Goal: Information Seeking & Learning: Learn about a topic

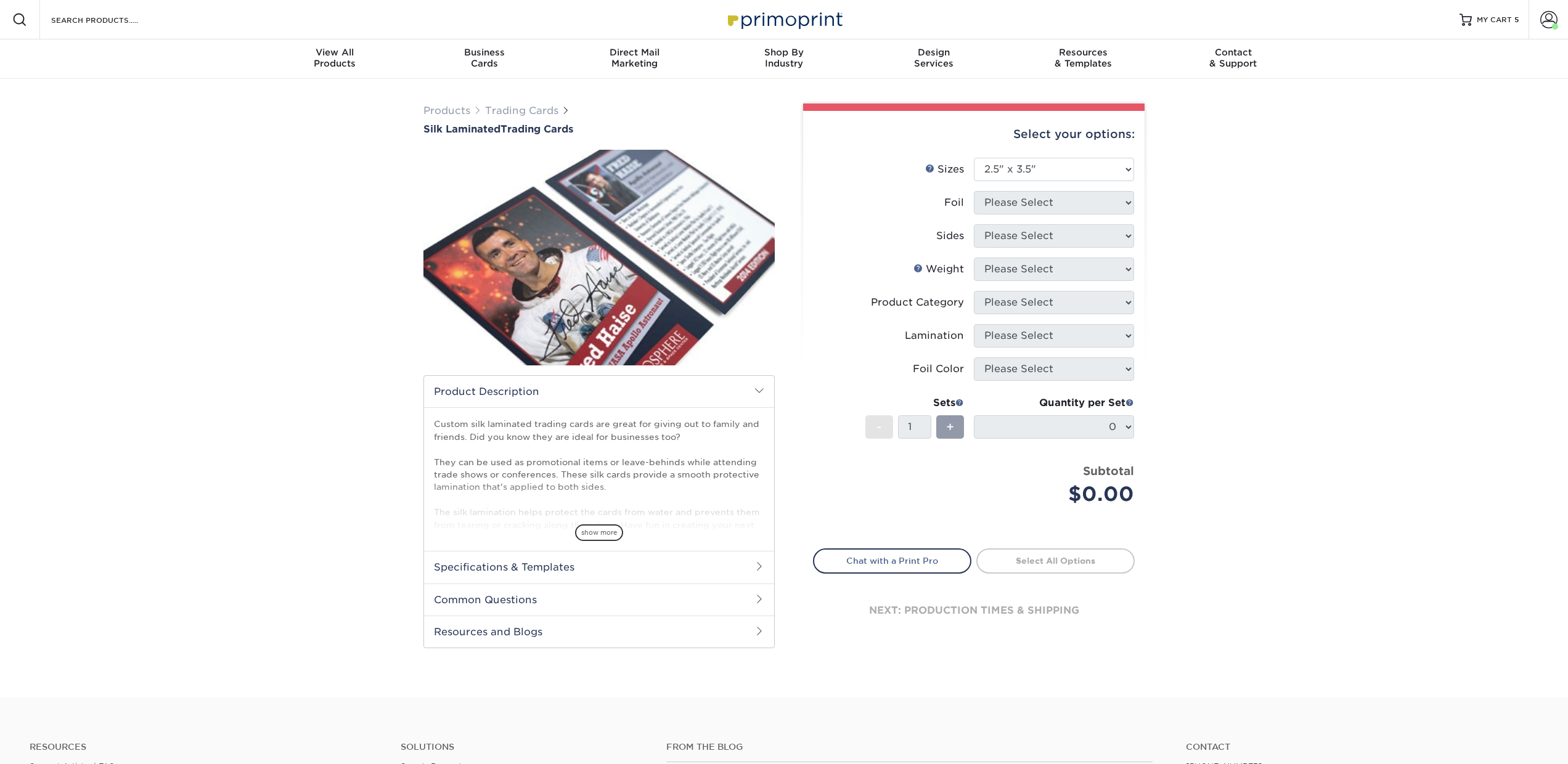
select select "2.50x3.50"
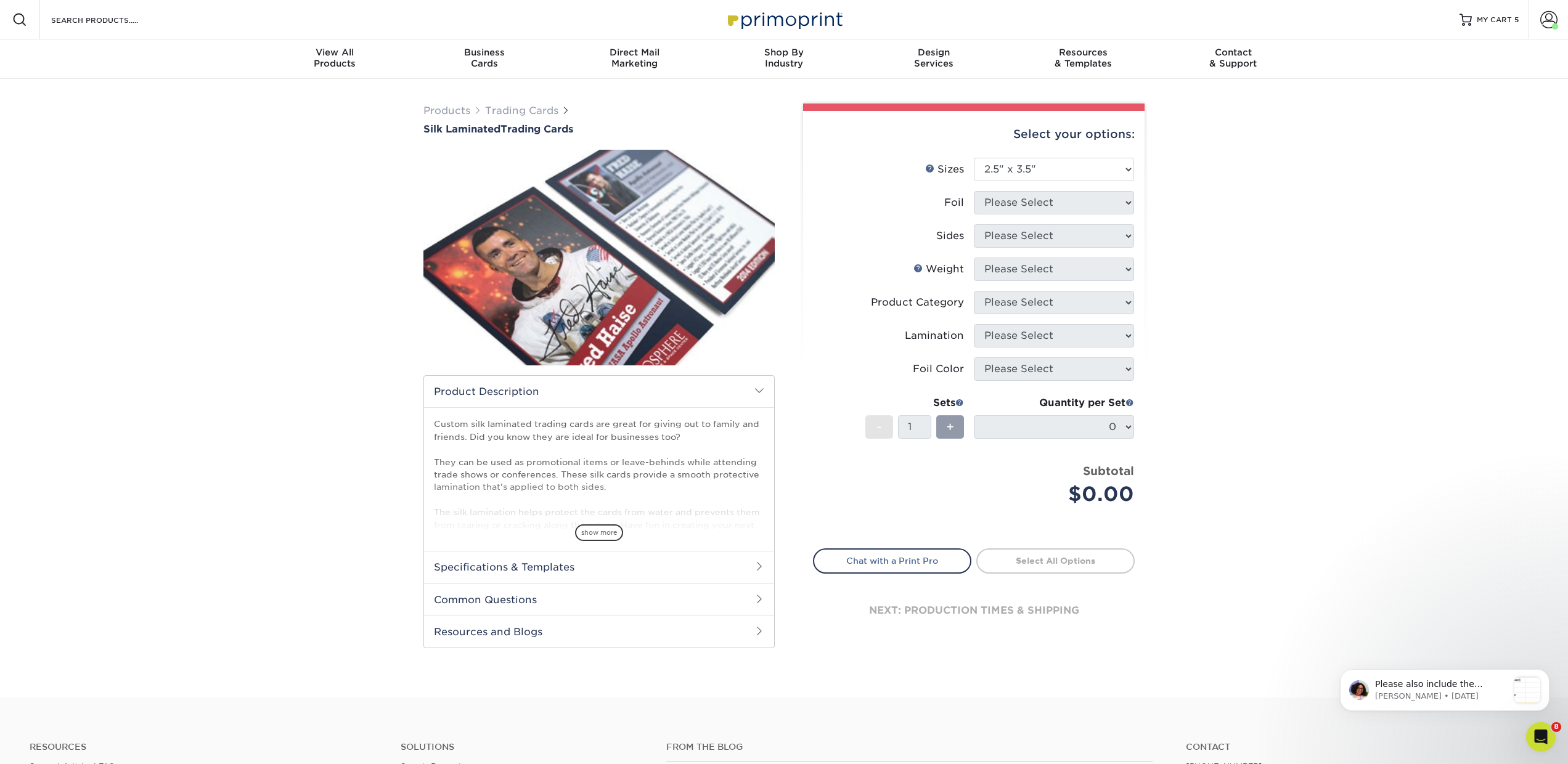
click at [167, 14] on div "Resources Menu Search Products Account Welcome, Avery Business Account Primopri…" at bounding box center [784, 20] width 1568 height 40
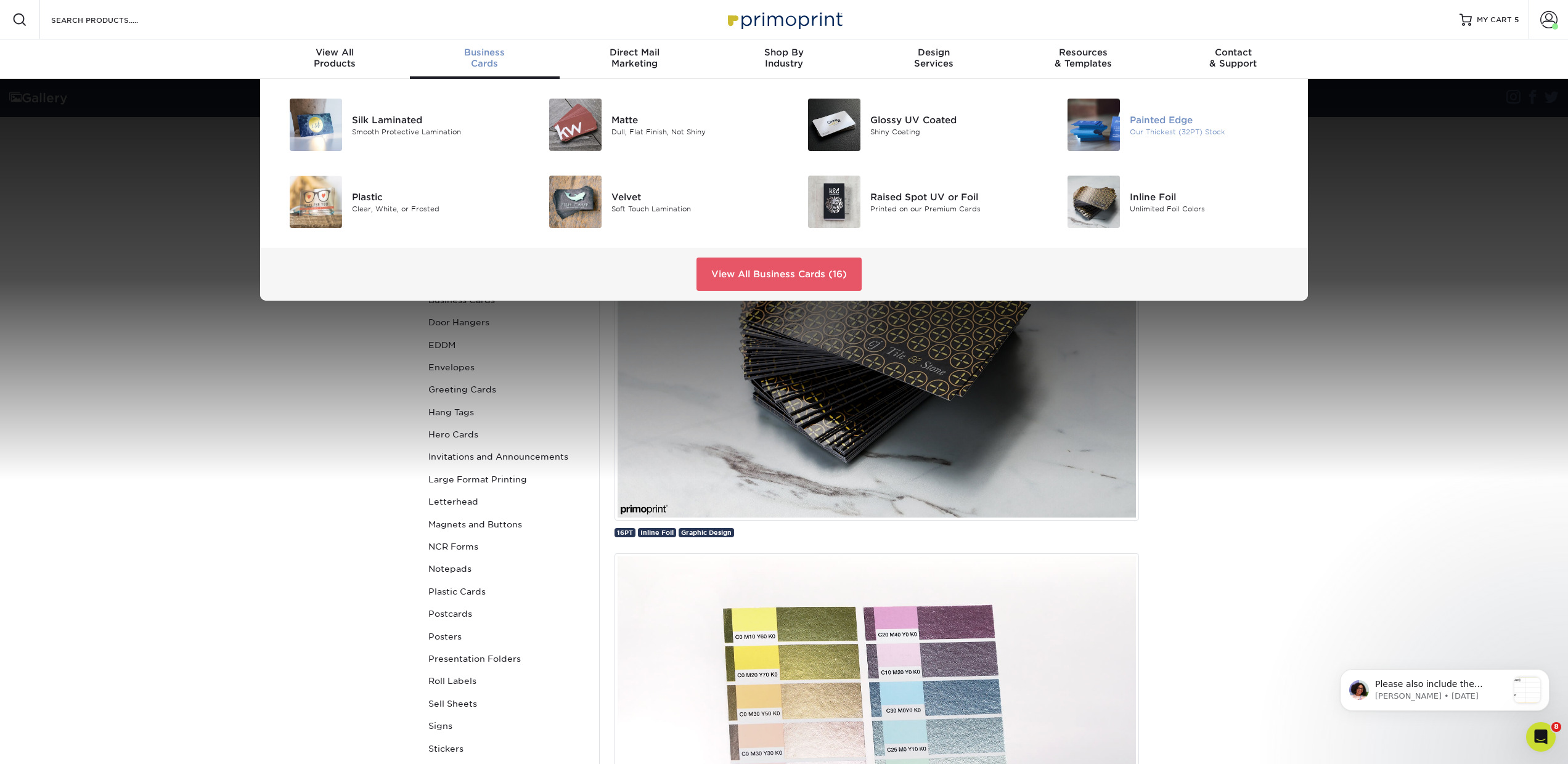
click at [1155, 127] on div "Our Thickest (32PT) Stock" at bounding box center [1212, 131] width 163 height 10
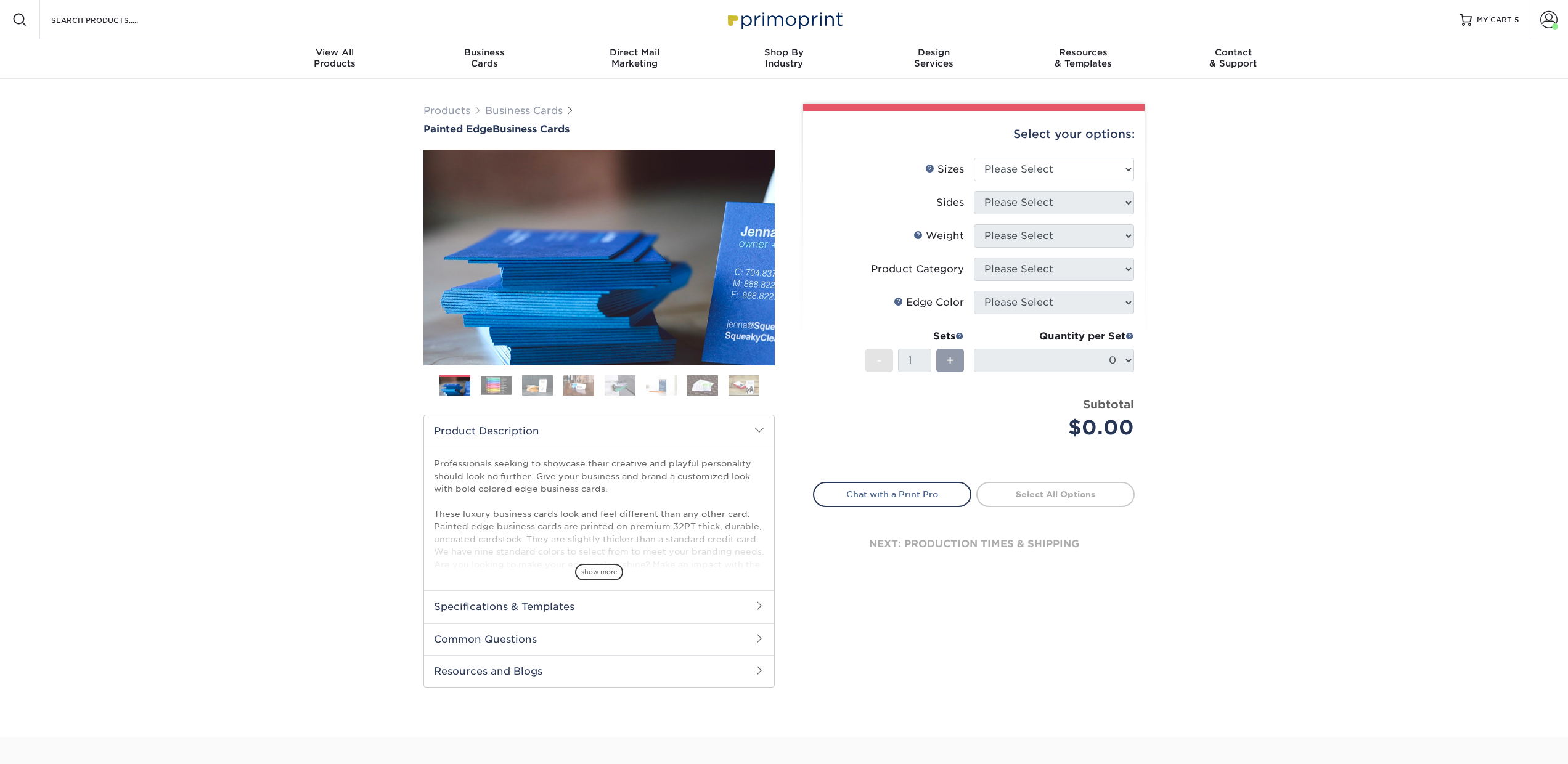
click at [497, 386] on img at bounding box center [496, 386] width 31 height 19
